Goal: Information Seeking & Learning: Find specific page/section

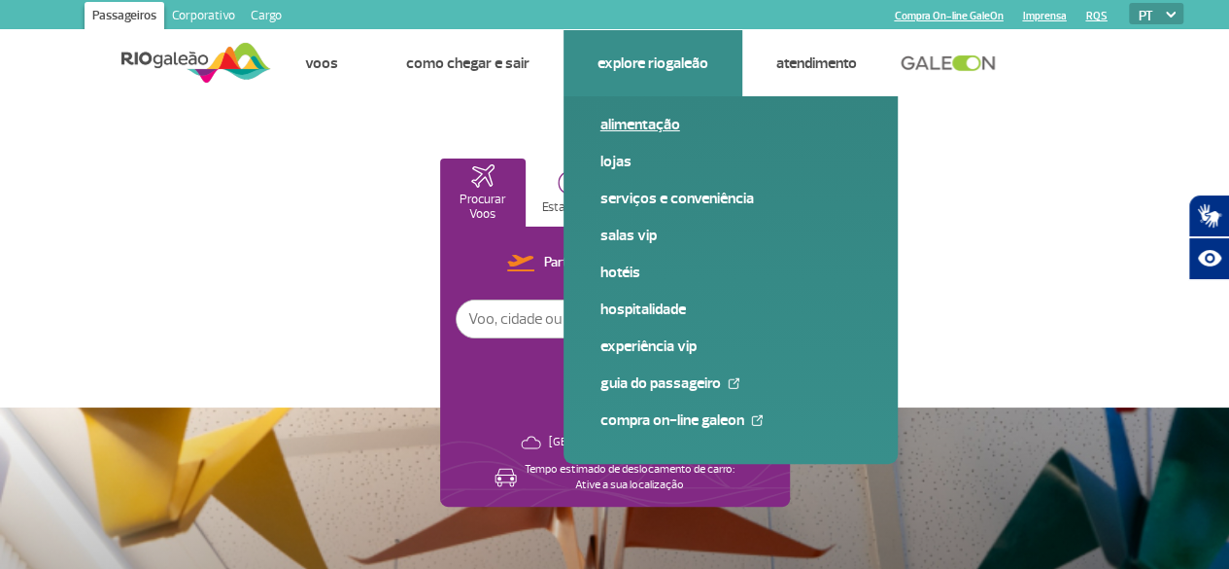
click at [642, 122] on link "Alimentação" at bounding box center [731, 124] width 260 height 21
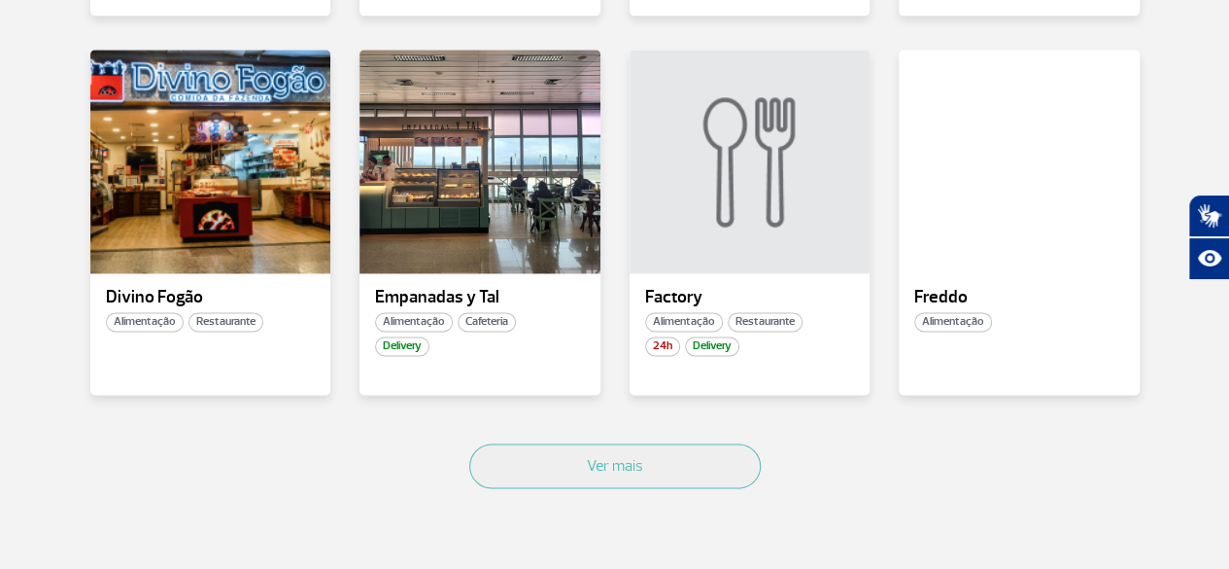
scroll to position [1330, 0]
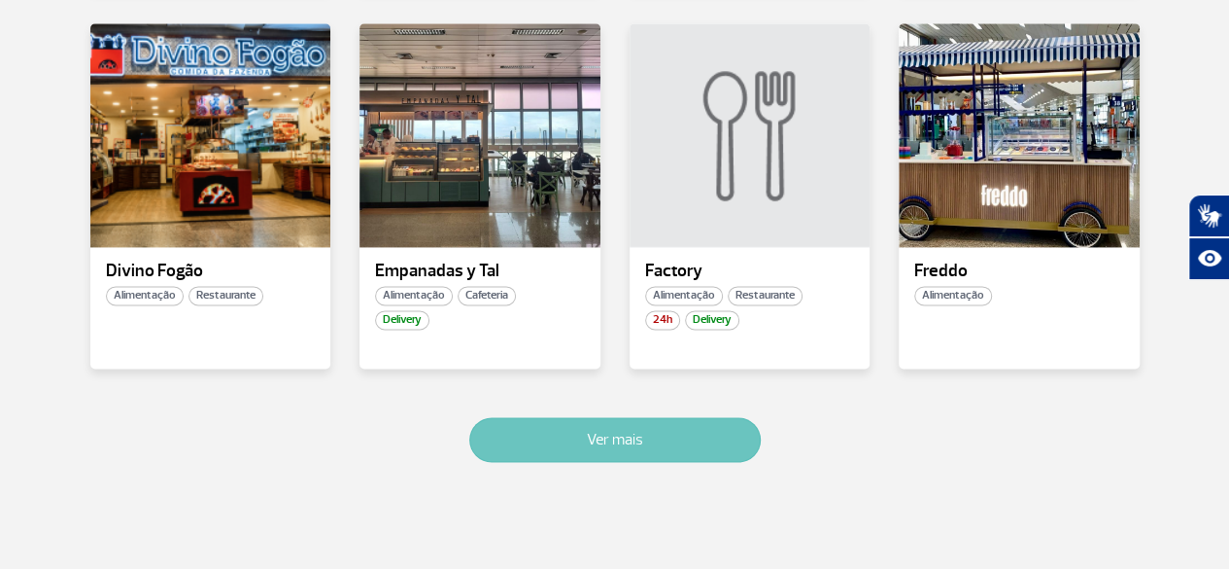
click at [704, 431] on button "Ver mais" at bounding box center [615, 439] width 292 height 45
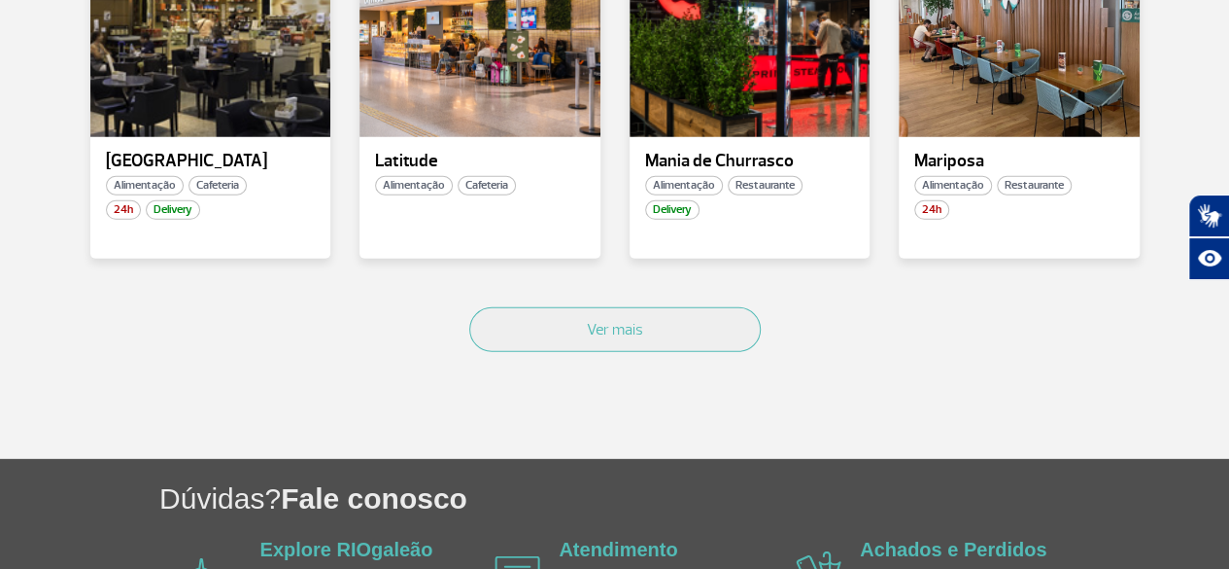
scroll to position [2530, 0]
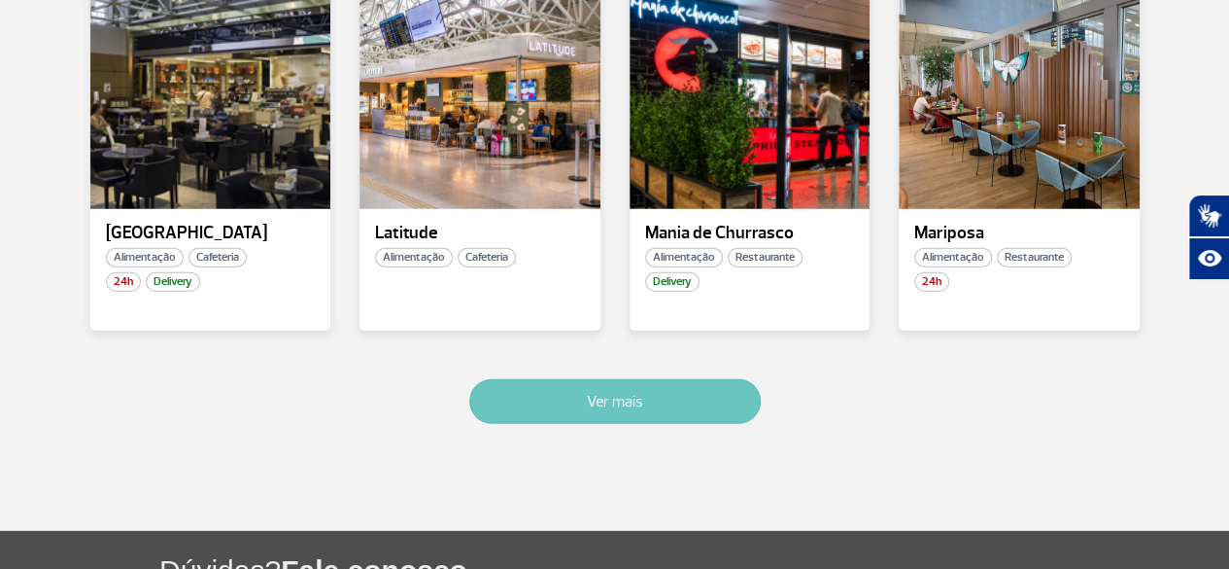
click at [614, 390] on button "Ver mais" at bounding box center [615, 401] width 292 height 45
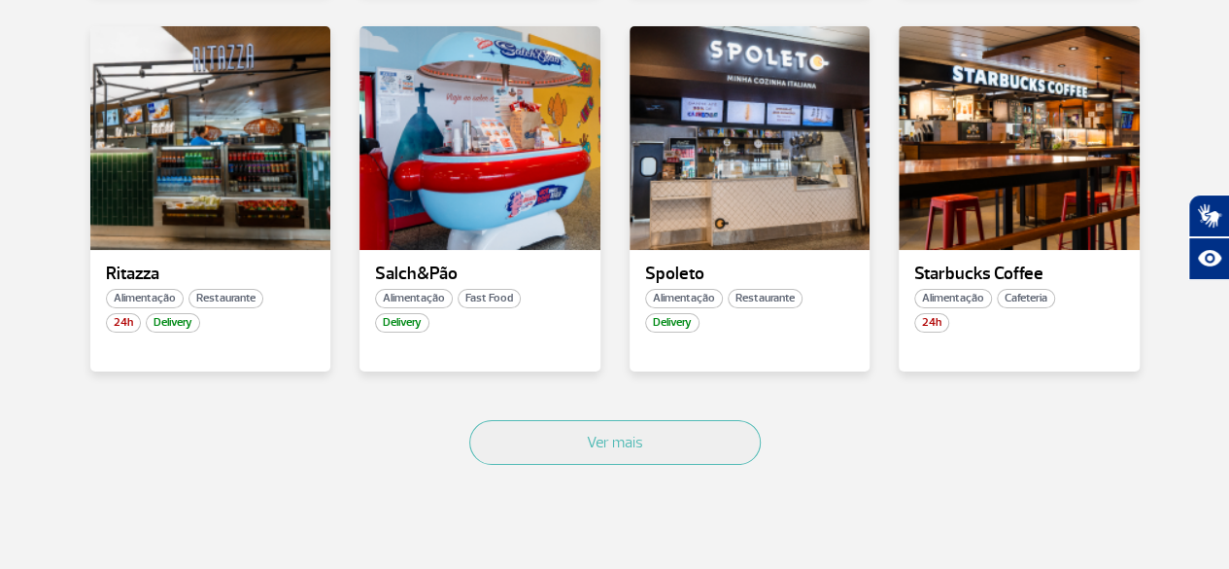
scroll to position [3631, 0]
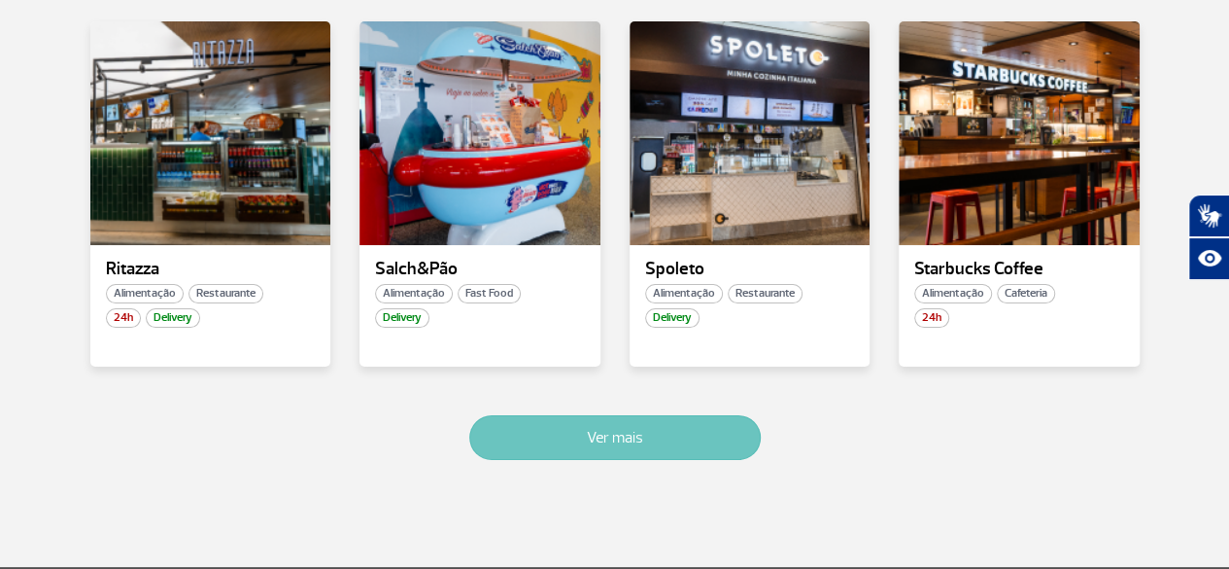
drag, startPoint x: 679, startPoint y: 470, endPoint x: 671, endPoint y: 425, distance: 46.5
click at [671, 425] on div "Ver mais" at bounding box center [615, 459] width 1079 height 118
click at [671, 425] on button "Ver mais" at bounding box center [615, 437] width 292 height 45
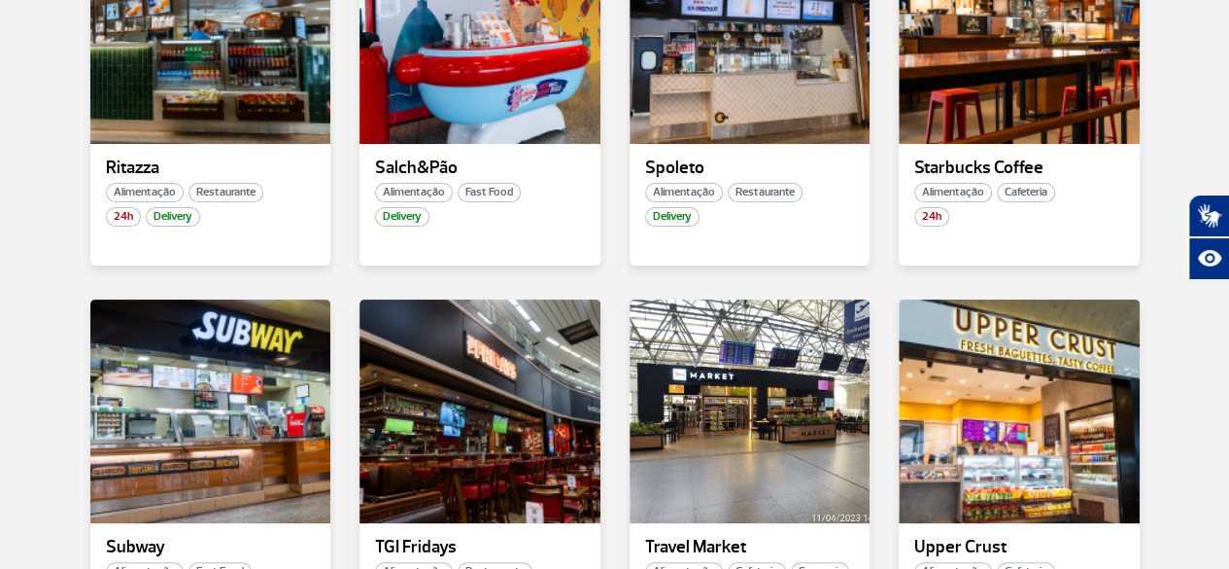
scroll to position [3750, 0]
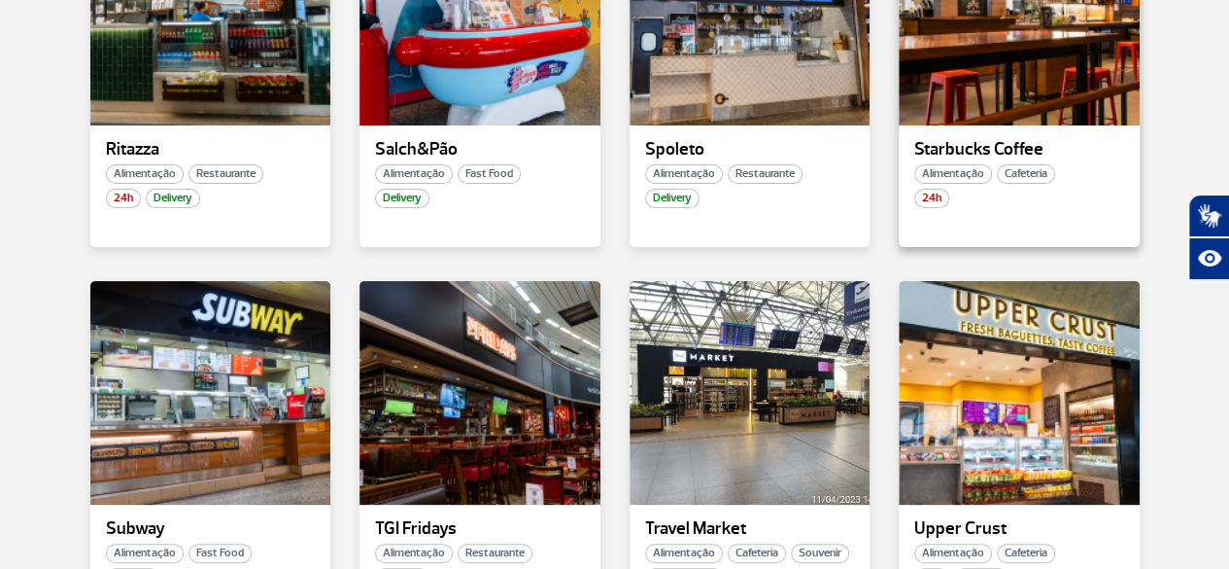
click at [1015, 147] on p "Starbucks Coffee" at bounding box center [1019, 149] width 210 height 19
